Goal: Navigation & Orientation: Go to known website

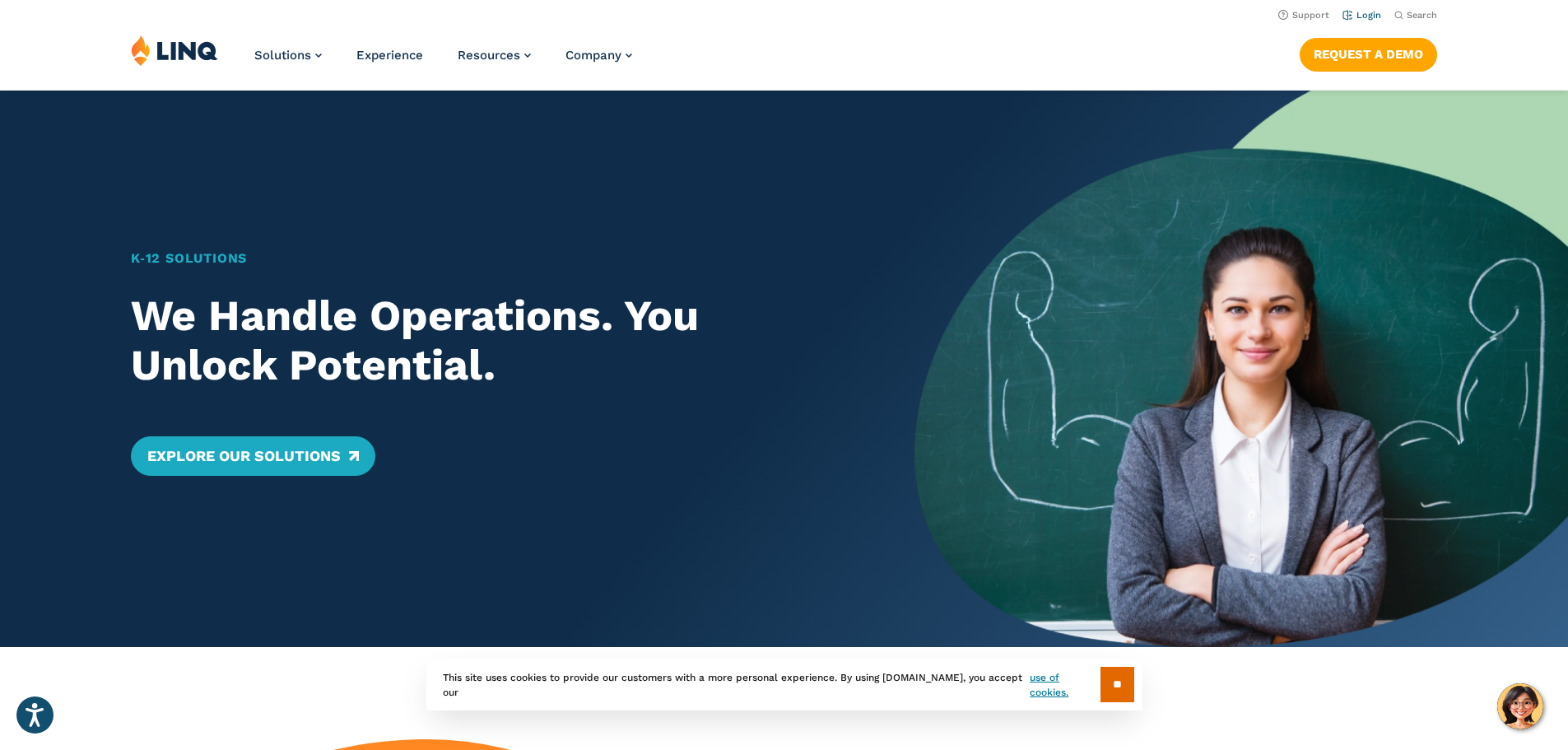
click at [1361, 22] on li "Login" at bounding box center [1361, 14] width 39 height 18
click at [1363, 15] on link "Login" at bounding box center [1361, 15] width 39 height 11
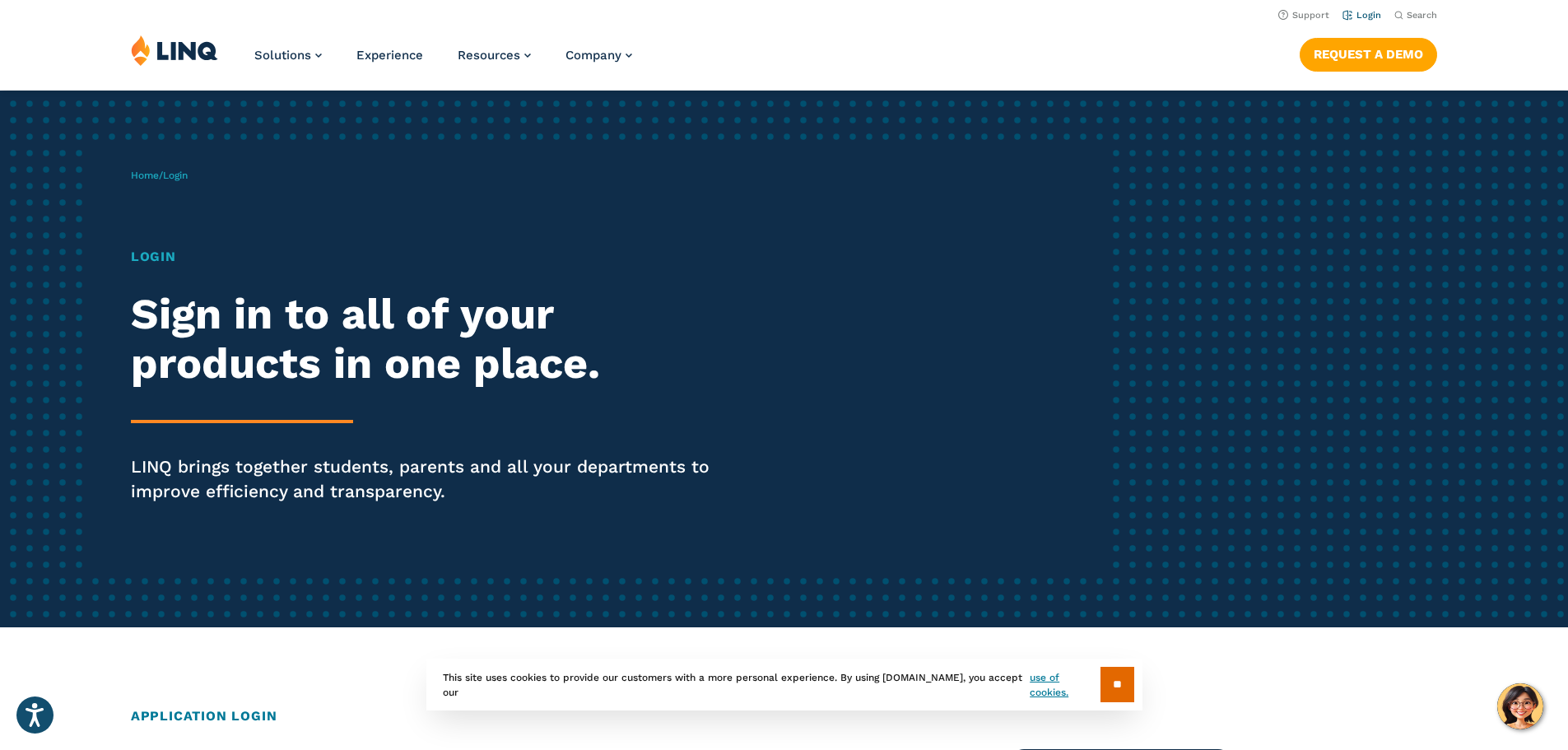
click at [1362, 14] on link "Login" at bounding box center [1361, 15] width 39 height 11
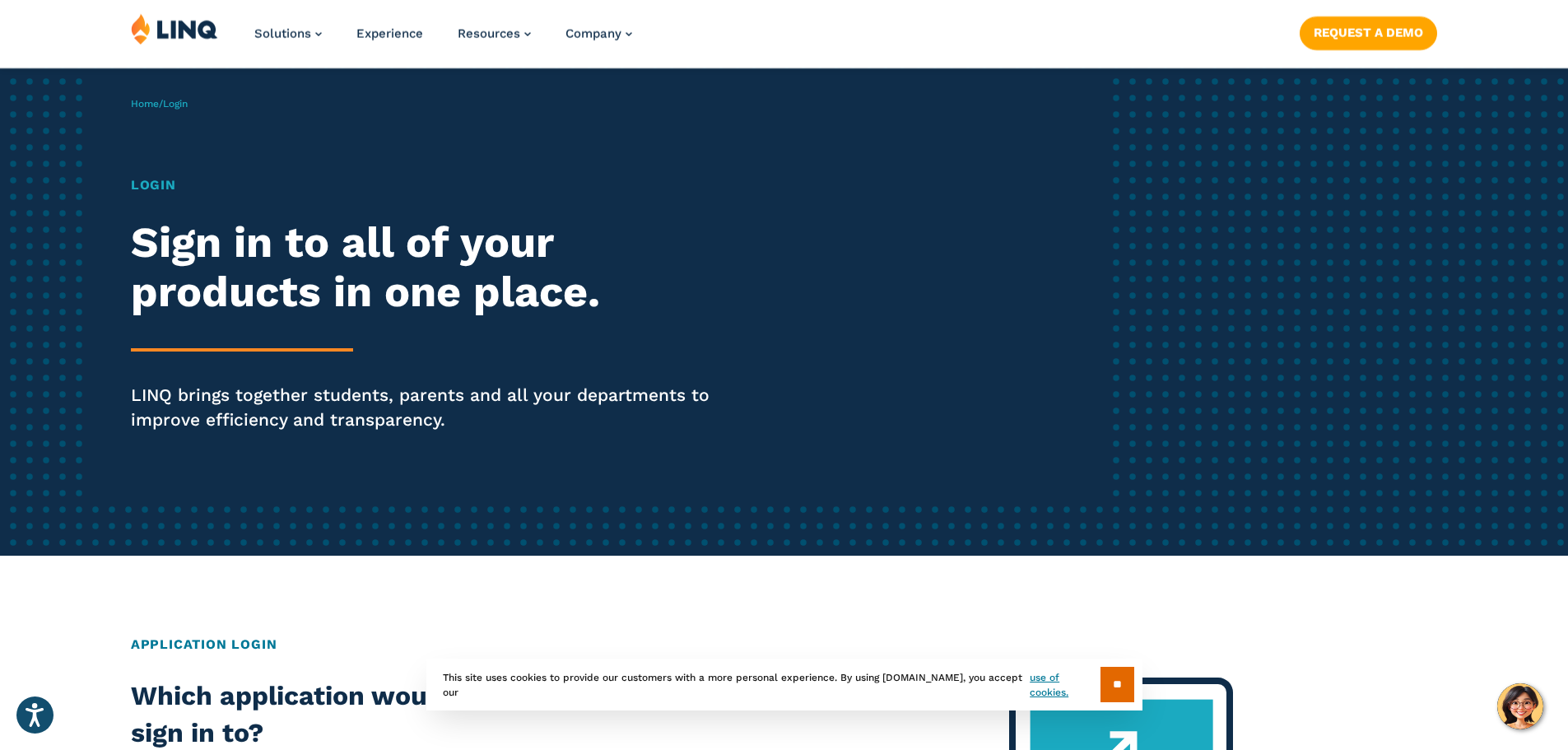
scroll to position [192, 0]
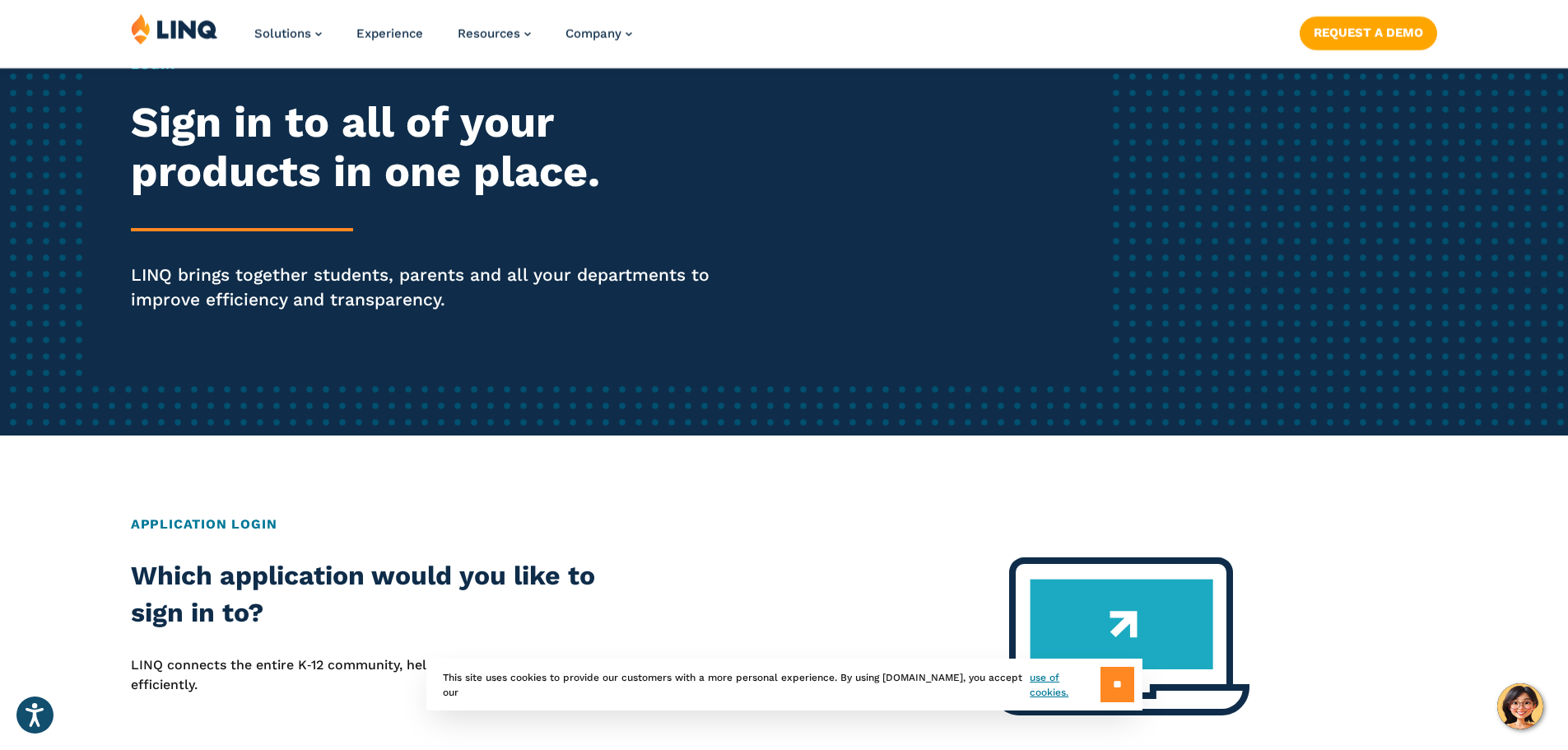
click at [1103, 684] on input "**" at bounding box center [1116, 684] width 33 height 35
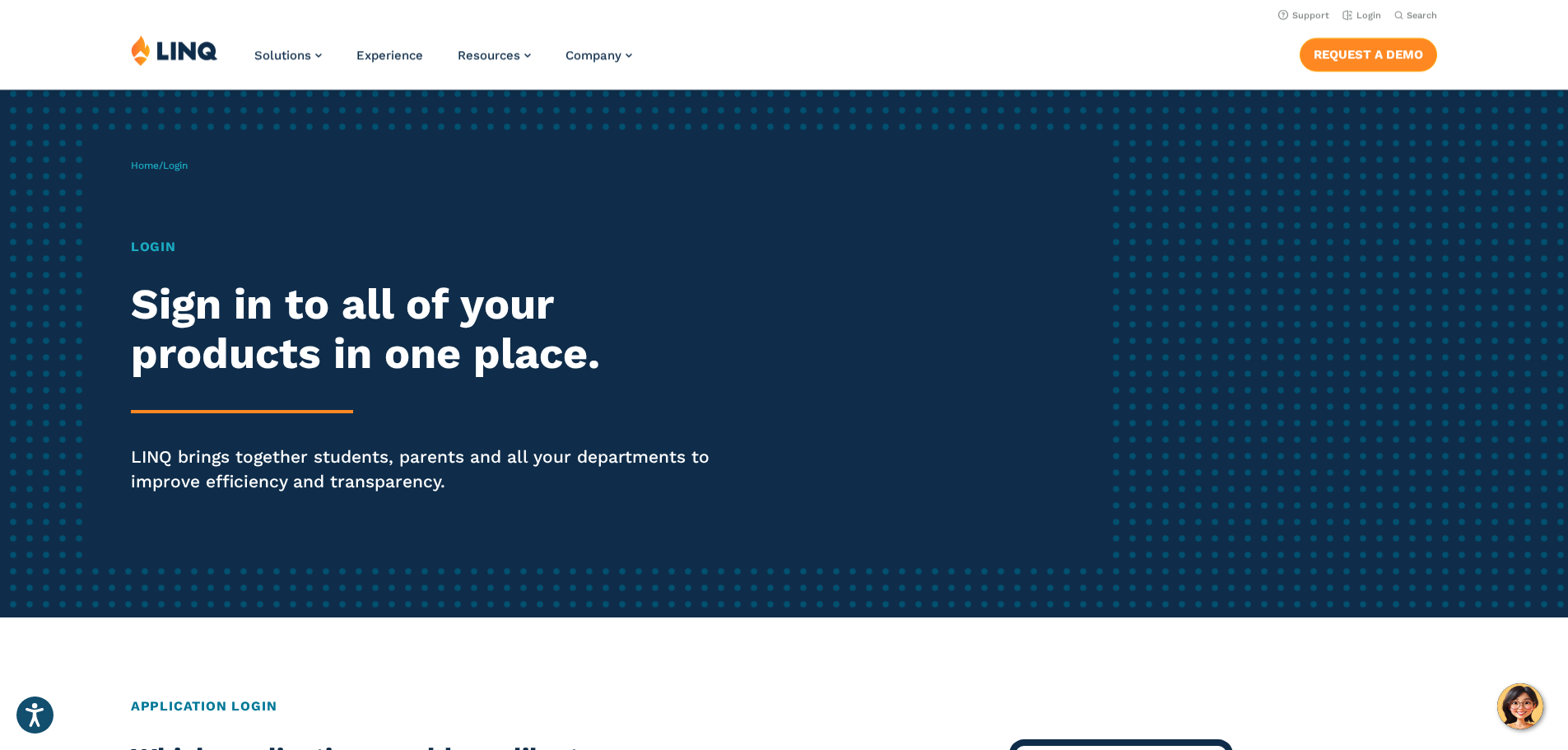
scroll to position [0, 0]
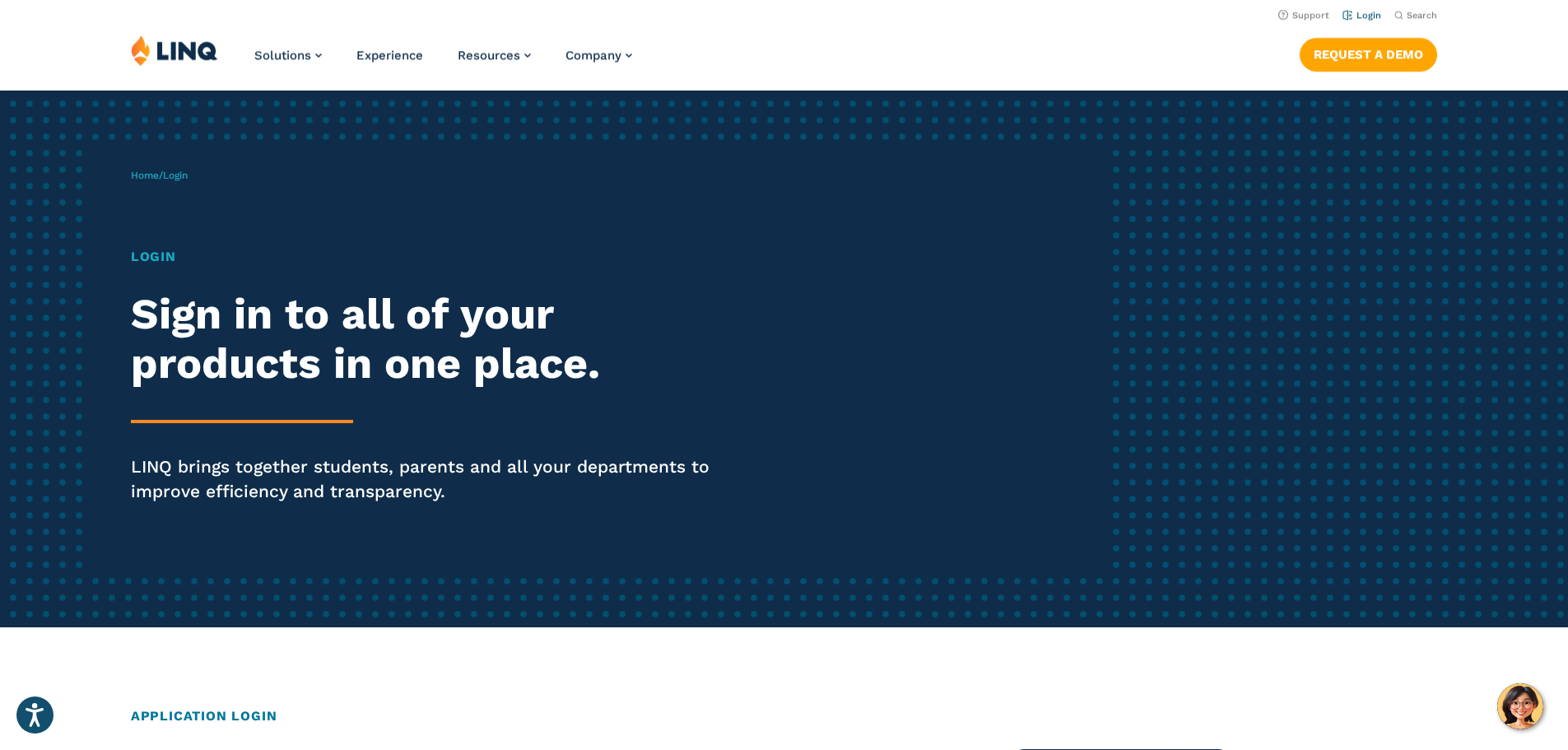
click at [1366, 18] on link "Login" at bounding box center [1361, 15] width 39 height 11
